Goal: Check status: Check status

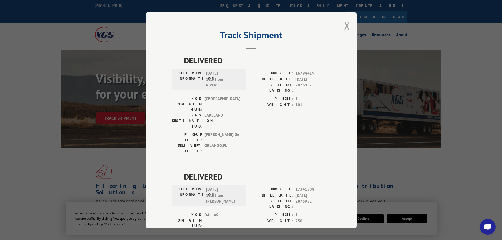
click at [345, 24] on button "Close modal" at bounding box center [347, 26] width 6 height 14
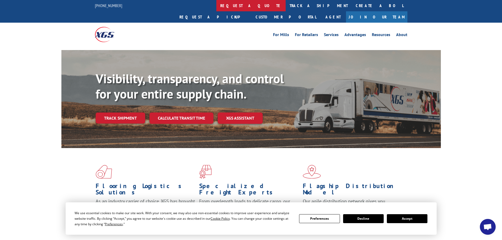
click at [217, 6] on link "request a quote" at bounding box center [251, 5] width 69 height 11
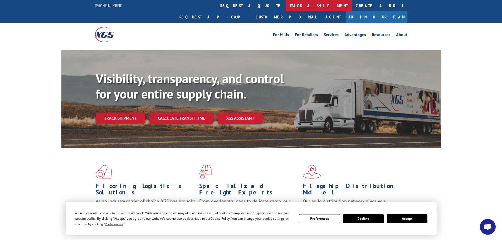
click at [286, 6] on link "track a shipment" at bounding box center [319, 5] width 66 height 11
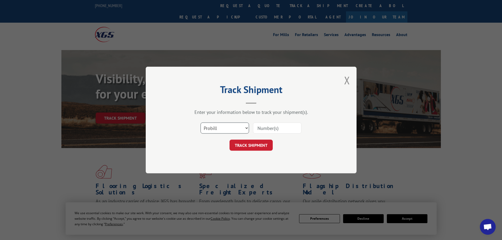
click at [241, 126] on select "Select category... Probill BOL PO" at bounding box center [225, 128] width 49 height 11
select select "bol"
click at [201, 123] on select "Select category... Probill BOL PO" at bounding box center [225, 128] width 49 height 11
click at [266, 126] on input at bounding box center [277, 128] width 49 height 11
type input "287"
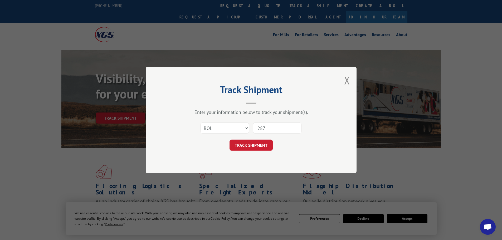
click button "TRACK SHIPMENT" at bounding box center [251, 145] width 43 height 11
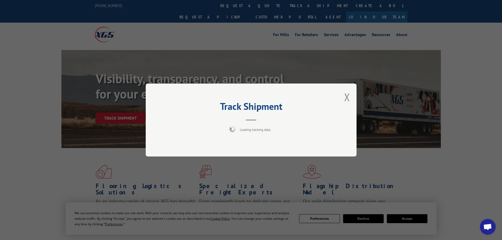
click at [347, 98] on button "Close modal" at bounding box center [347, 97] width 6 height 14
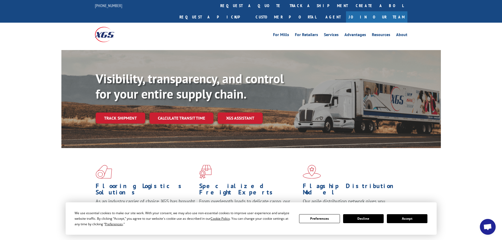
click at [286, 5] on link "track a shipment" at bounding box center [319, 5] width 66 height 11
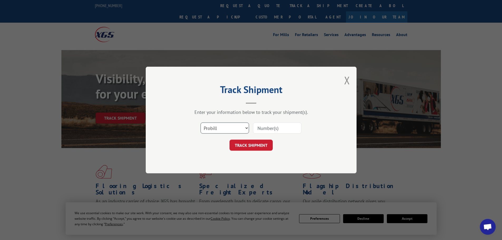
click at [248, 127] on select "Select category... Probill BOL PO" at bounding box center [225, 128] width 49 height 11
select select "bol"
click at [201, 123] on select "Select category... Probill BOL PO" at bounding box center [225, 128] width 49 height 11
click at [267, 135] on div "Select category... Probill BOL PO" at bounding box center [251, 127] width 158 height 17
click at [269, 132] on input at bounding box center [277, 128] width 49 height 11
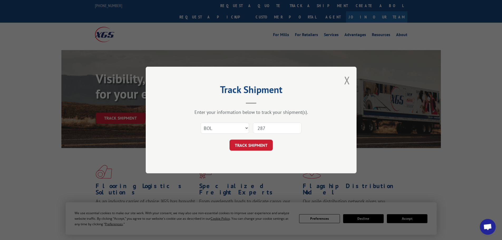
type input "2876982"
click at [258, 144] on button "TRACK SHIPMENT" at bounding box center [251, 145] width 43 height 11
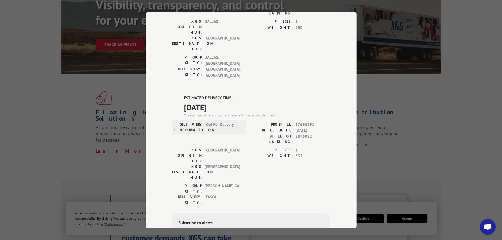
scroll to position [106, 0]
